Goal: Find specific page/section

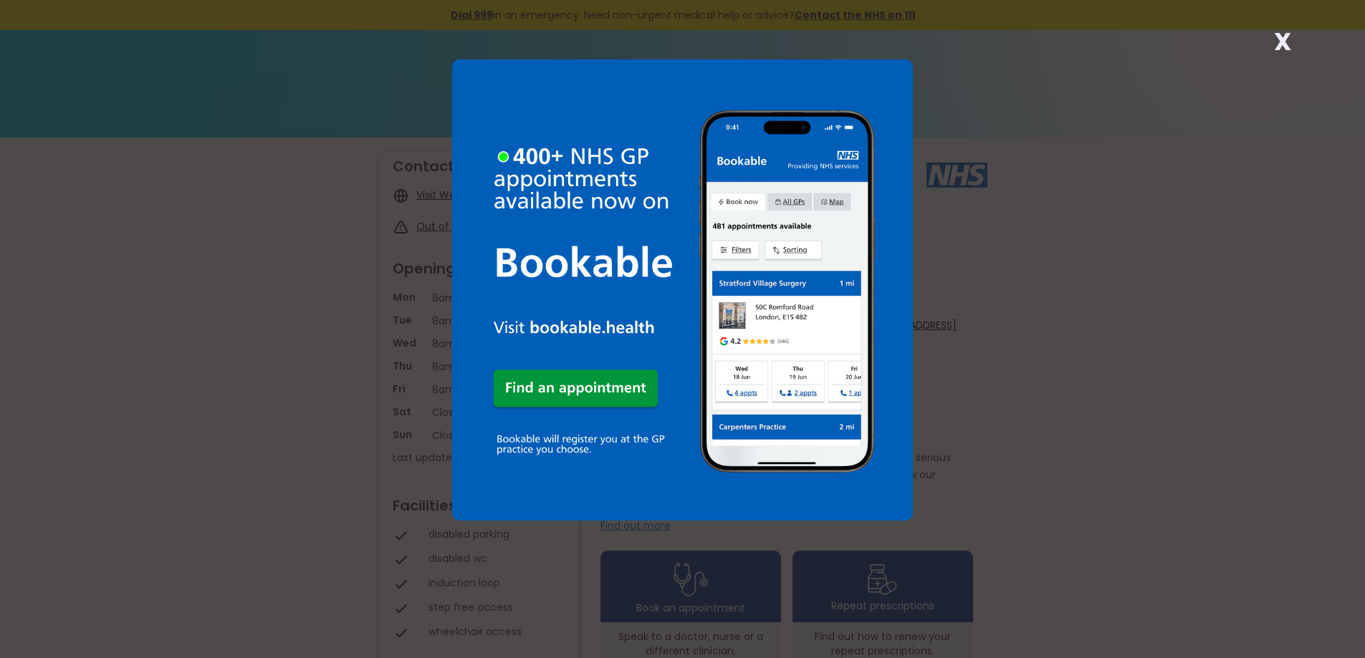
click at [1287, 37] on strong "X" at bounding box center [1282, 41] width 17 height 34
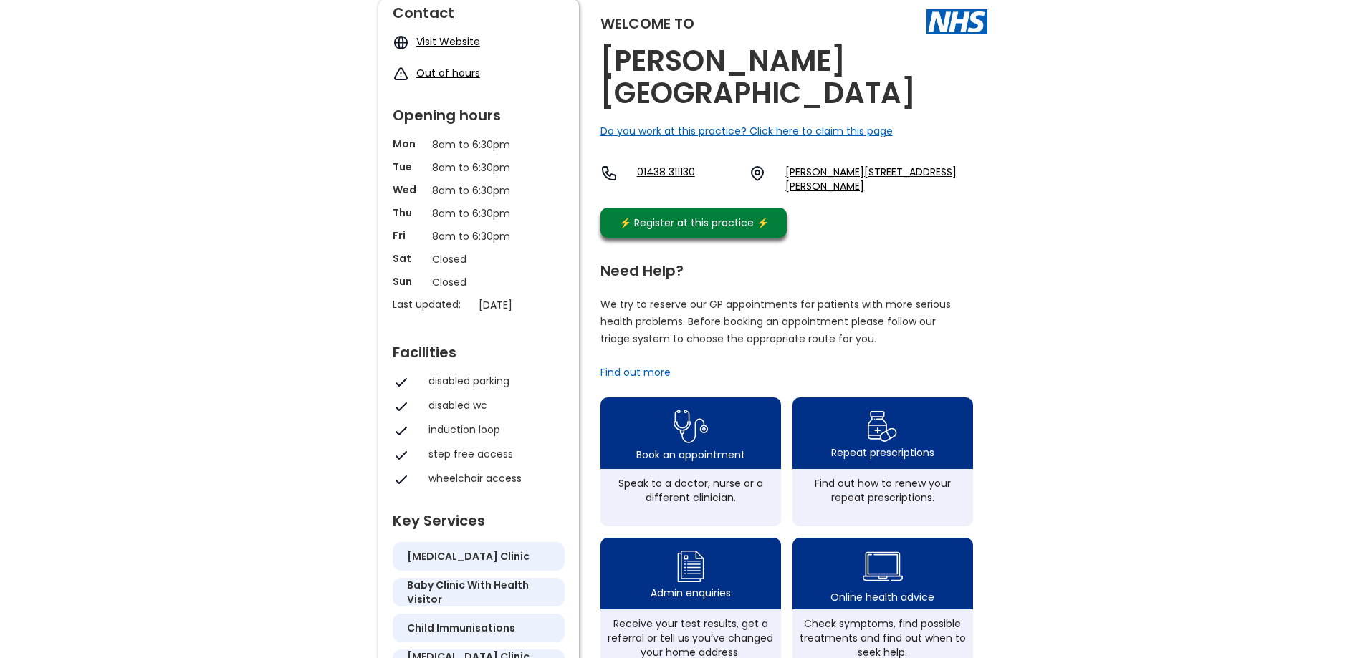
scroll to position [125, 0]
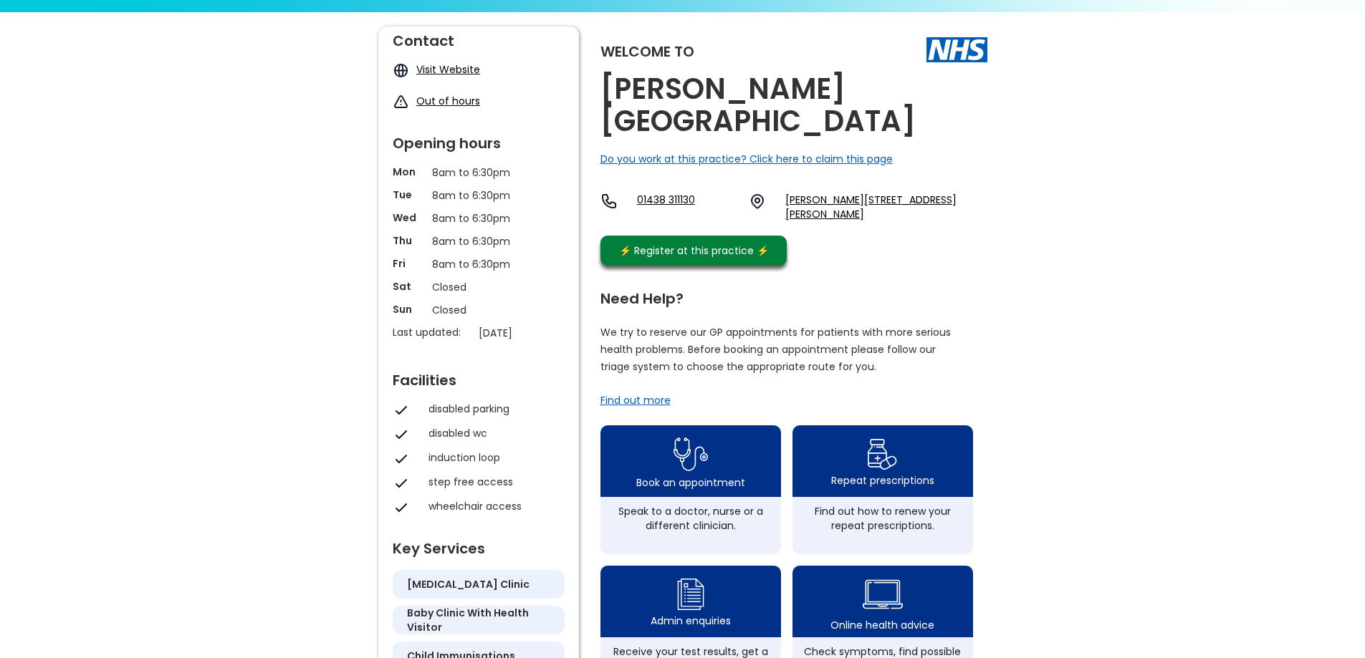
click at [464, 67] on link "Visit Website" at bounding box center [448, 69] width 64 height 14
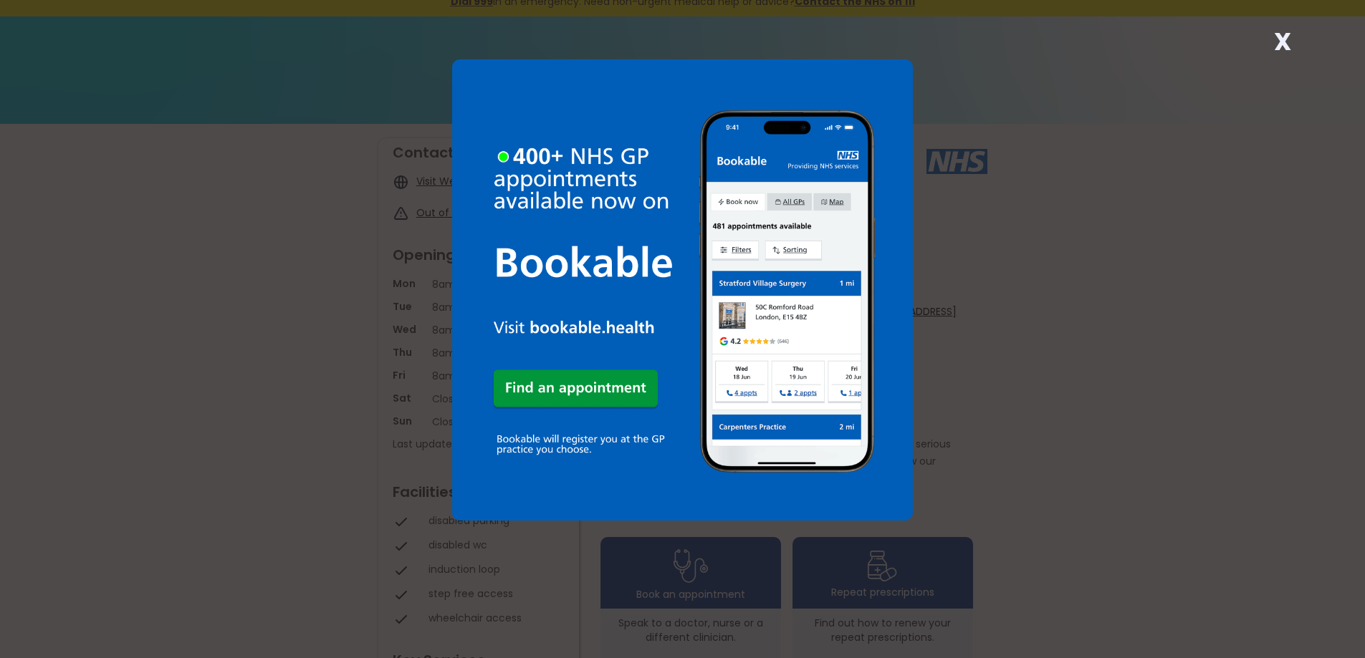
scroll to position [7, 0]
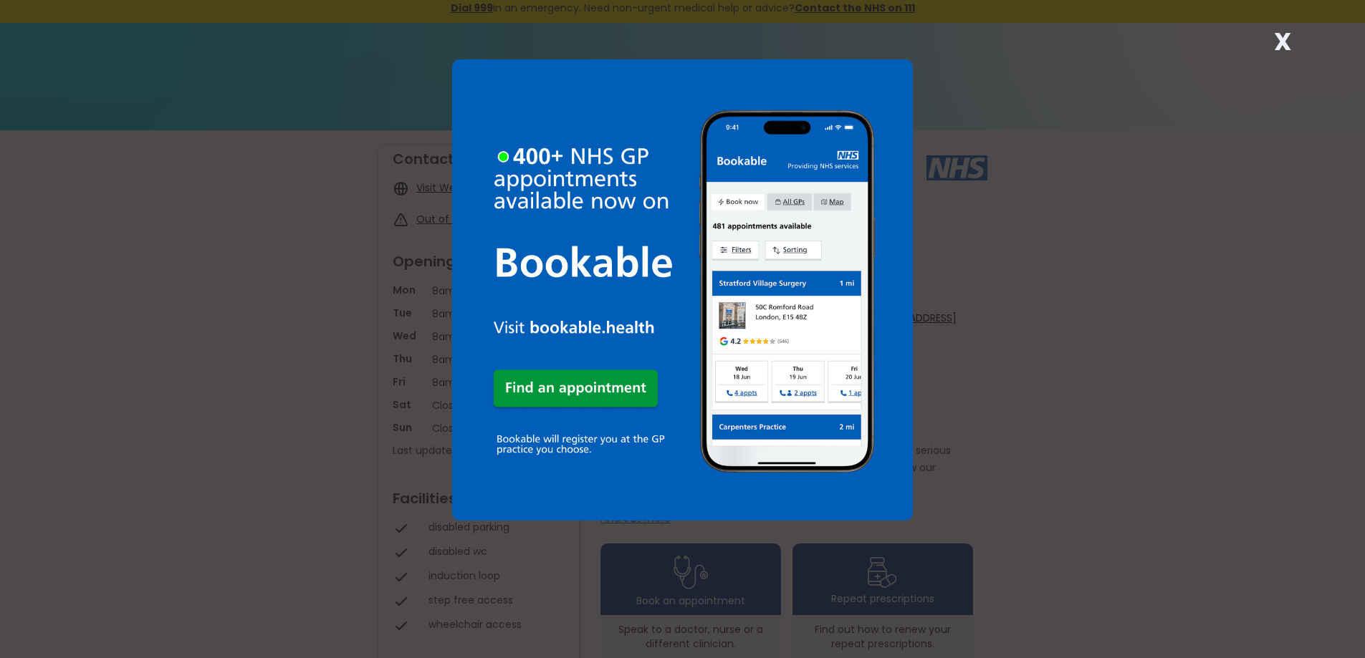
click at [1277, 39] on strong "X" at bounding box center [1282, 41] width 17 height 34
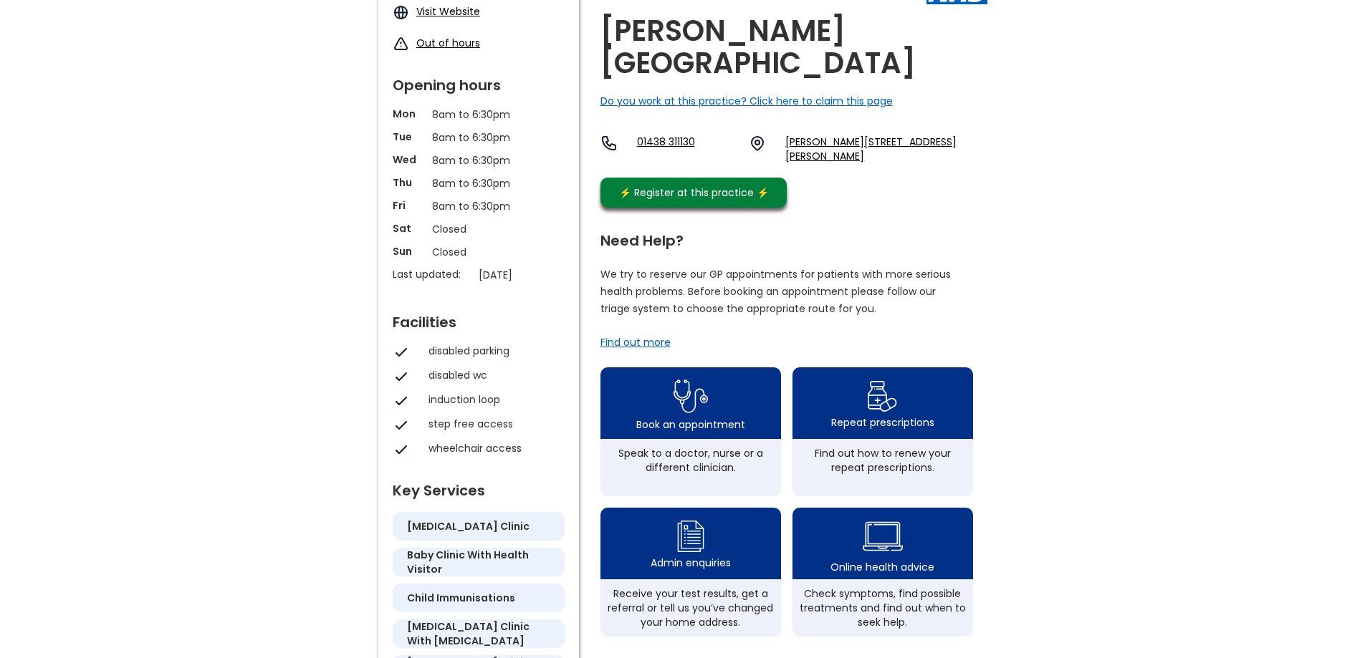
scroll to position [222, 0]
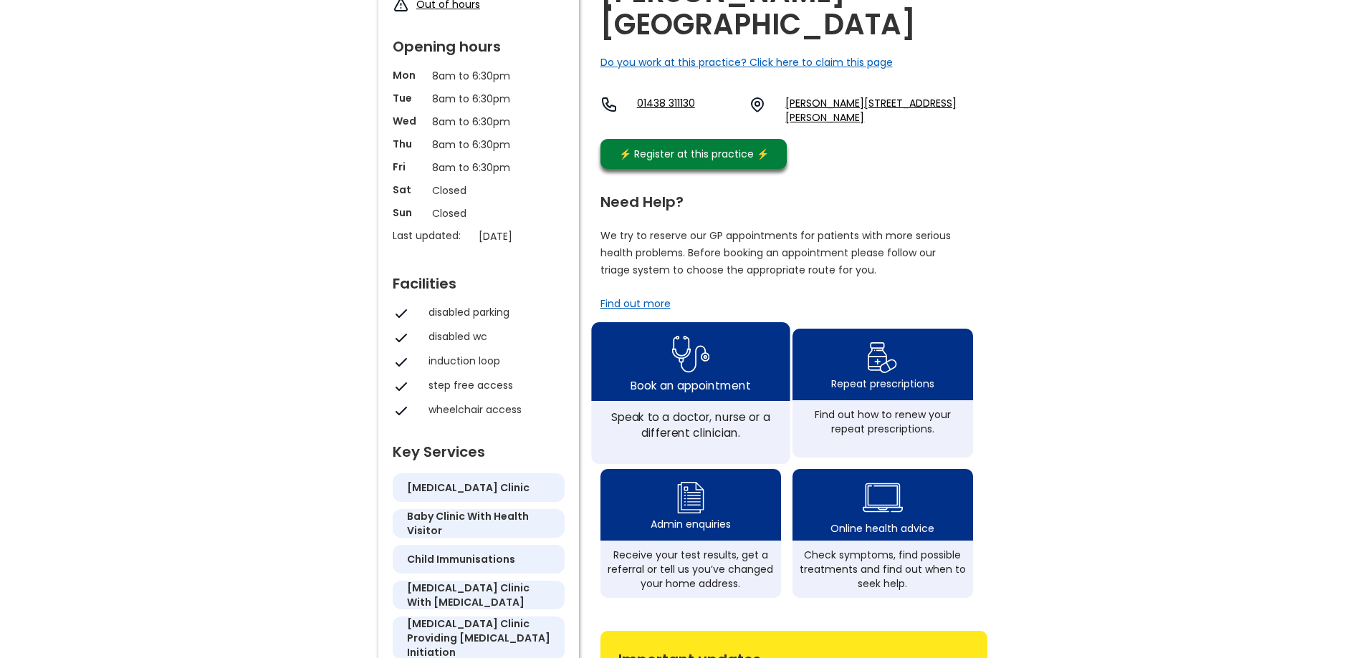
click at [673, 409] on div "Speak to a doctor, nurse or a different clinician." at bounding box center [690, 425] width 183 height 32
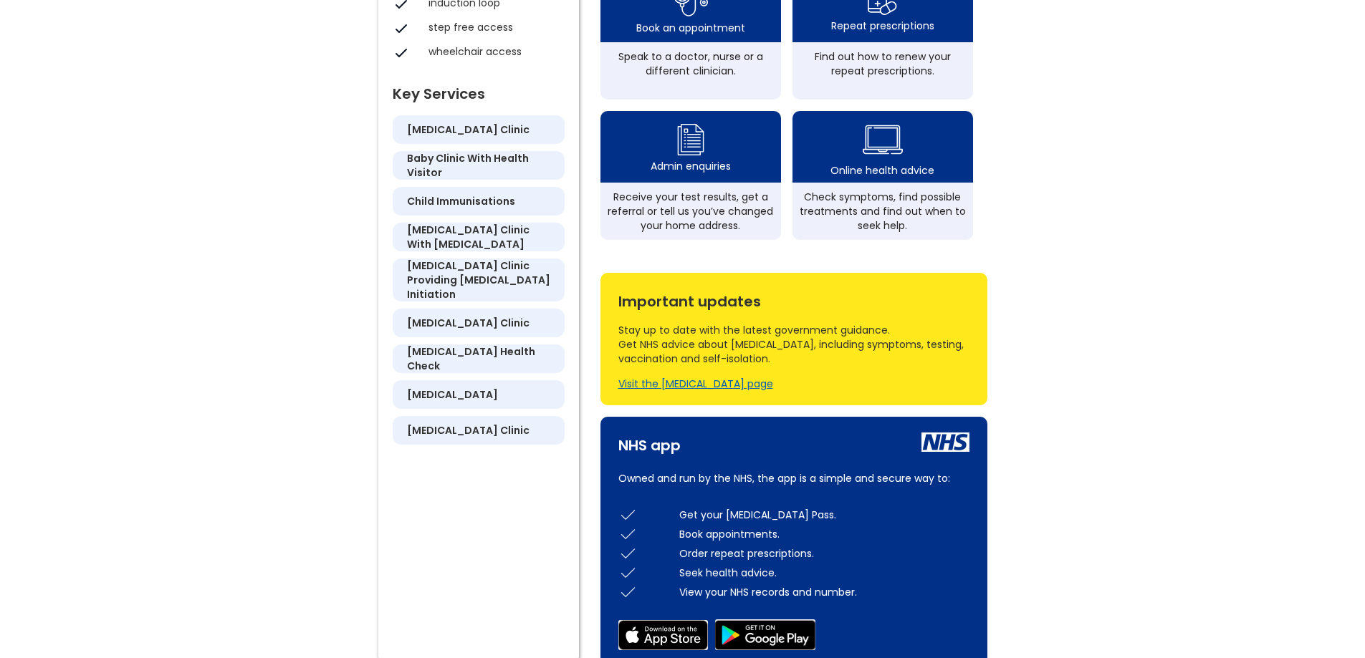
scroll to position [509, 0]
